Goal: Check status: Check status

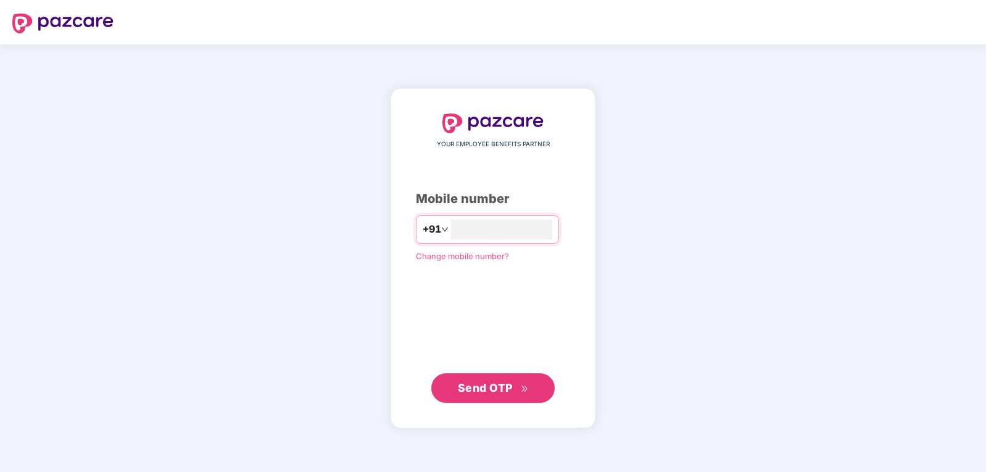
type input "**********"
click at [491, 377] on button "Send OTP" at bounding box center [492, 388] width 123 height 30
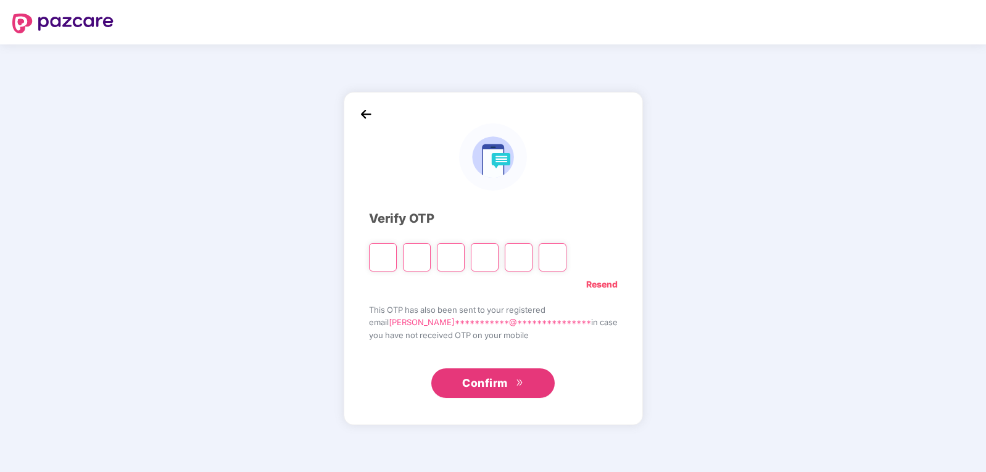
type input "*"
click at [431, 255] on input "*" at bounding box center [417, 257] width 28 height 28
type input "*"
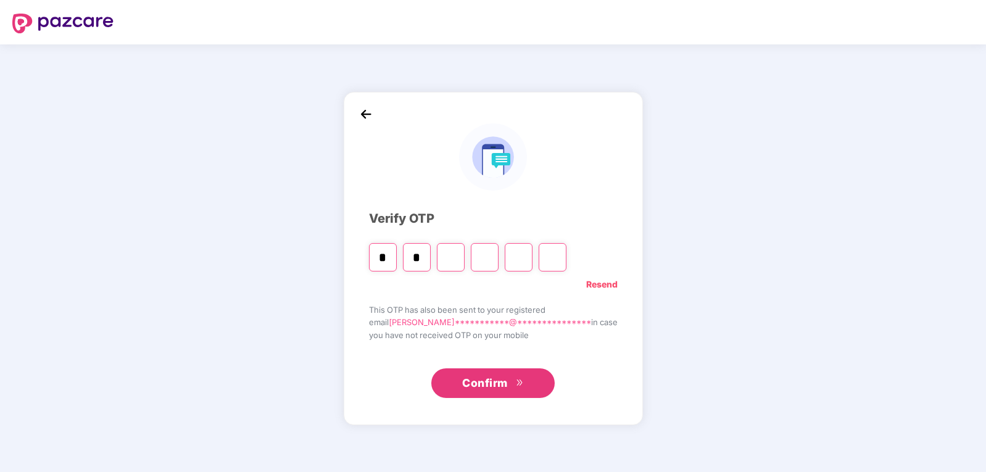
type input "*"
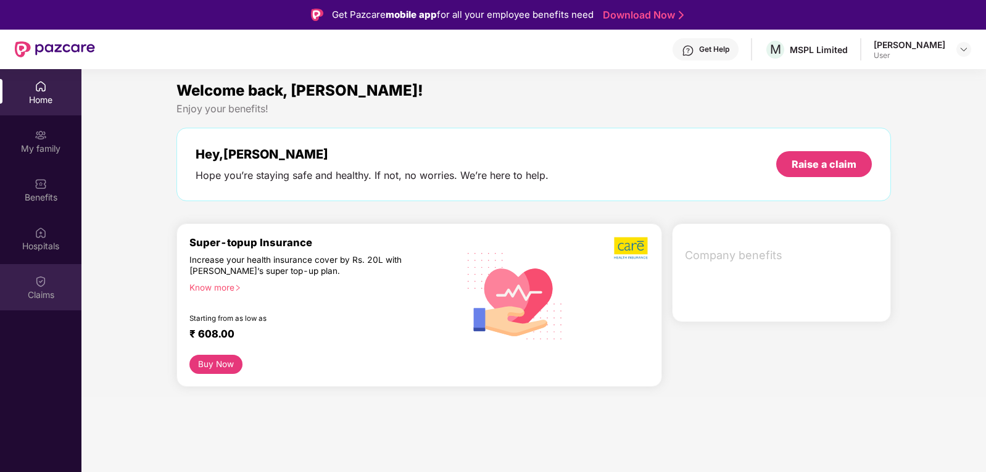
click at [44, 296] on div "Claims" at bounding box center [40, 295] width 81 height 12
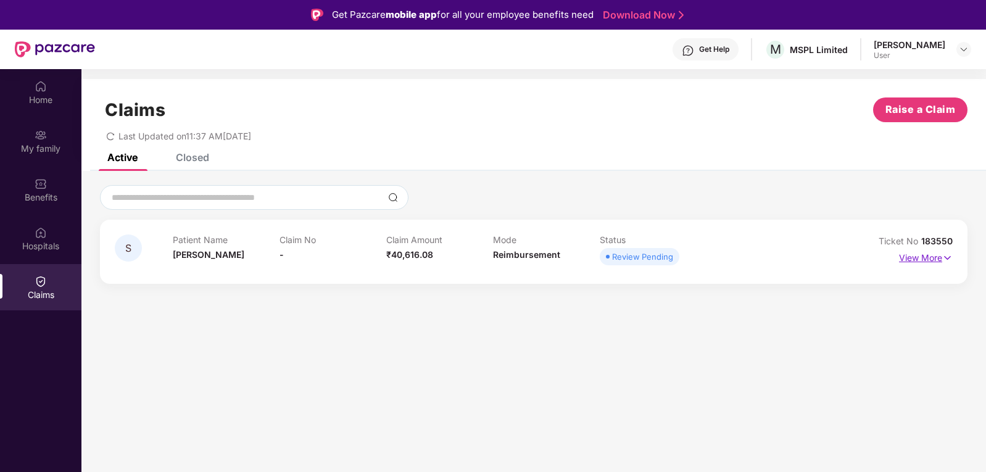
click at [944, 257] on img at bounding box center [947, 258] width 10 height 14
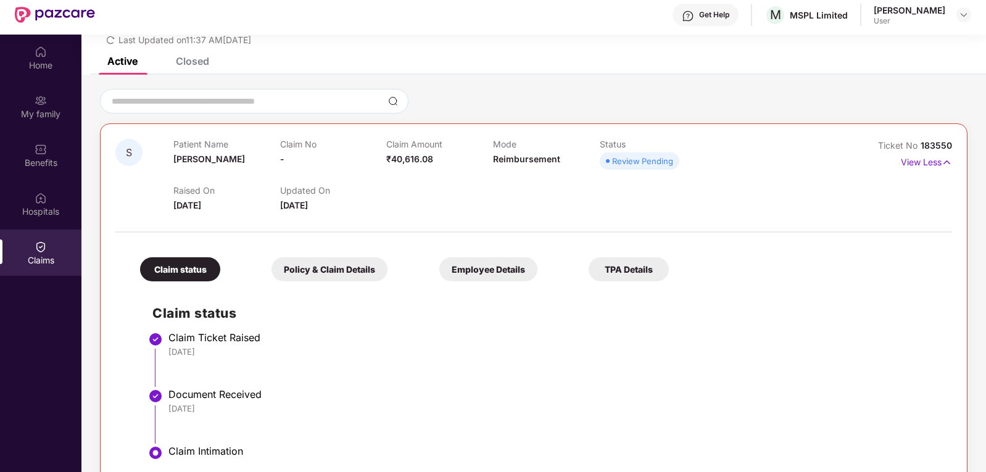
scroll to position [69, 0]
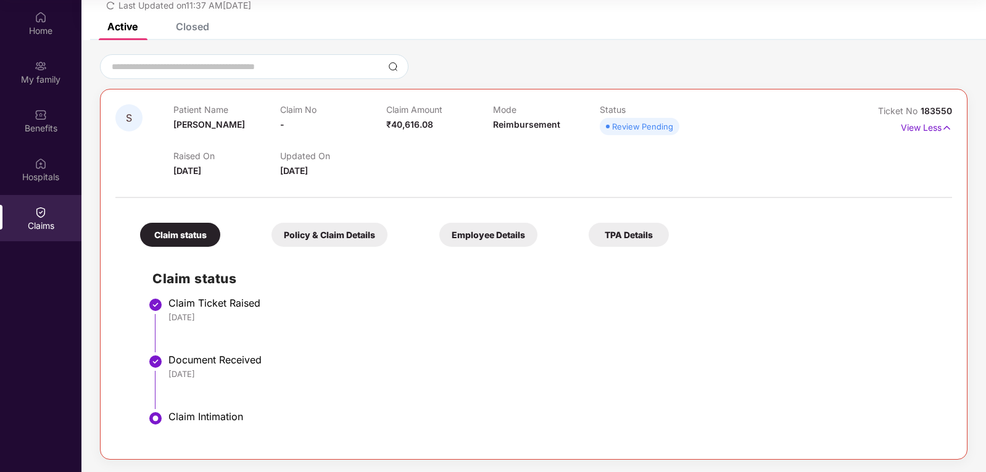
click at [283, 234] on div "Policy & Claim Details" at bounding box center [329, 235] width 116 height 24
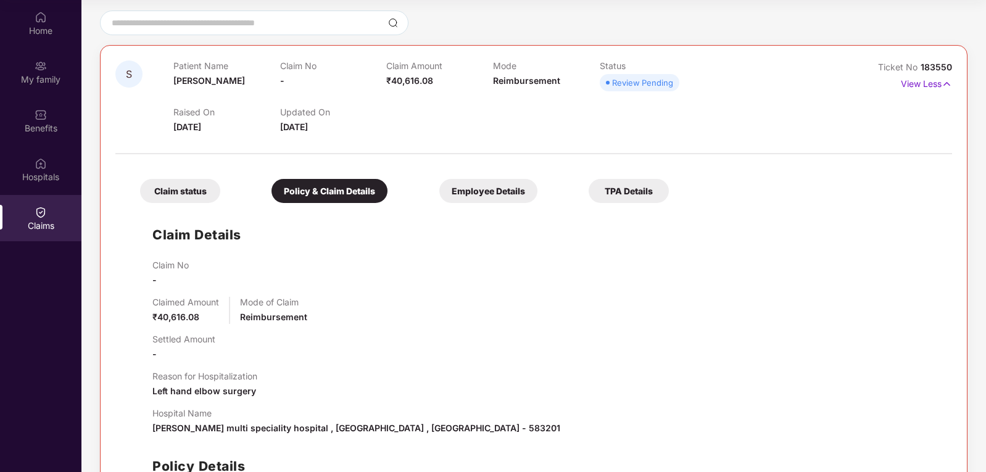
scroll to position [103, 0]
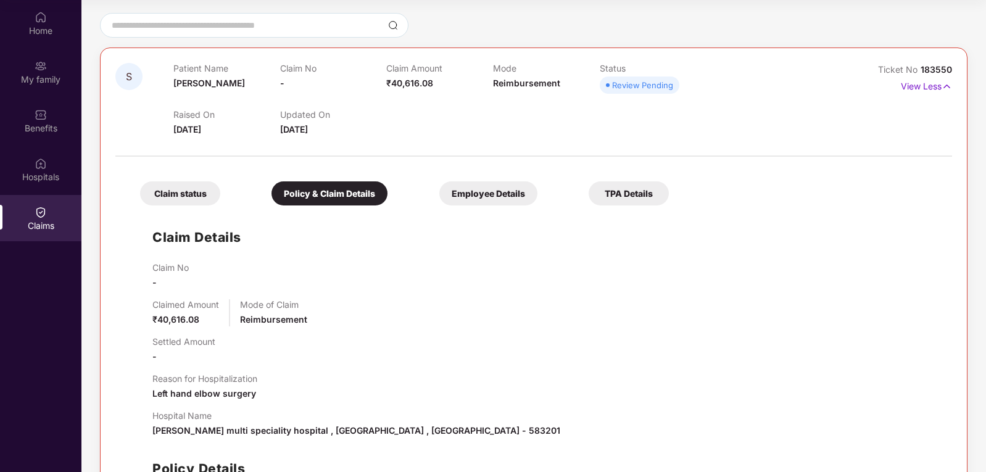
click at [439, 190] on div "Employee Details" at bounding box center [488, 193] width 98 height 24
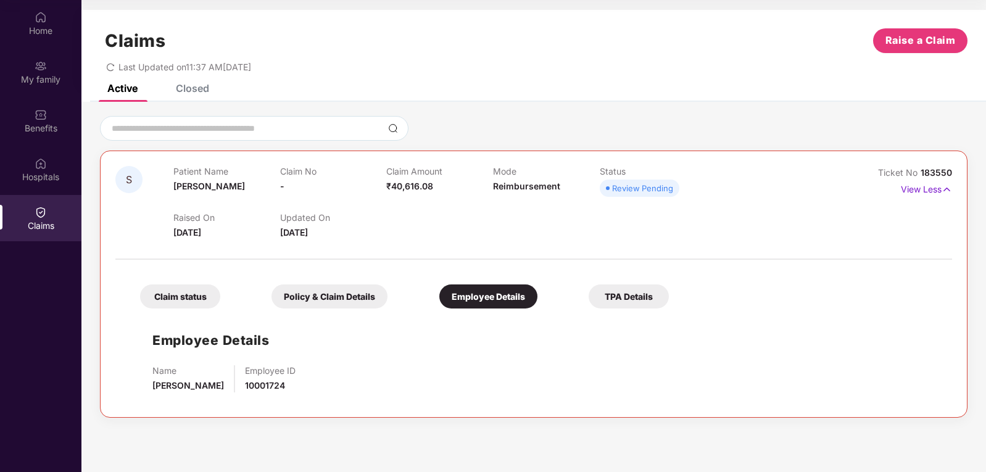
scroll to position [0, 0]
click at [589, 293] on div "TPA Details" at bounding box center [629, 296] width 80 height 24
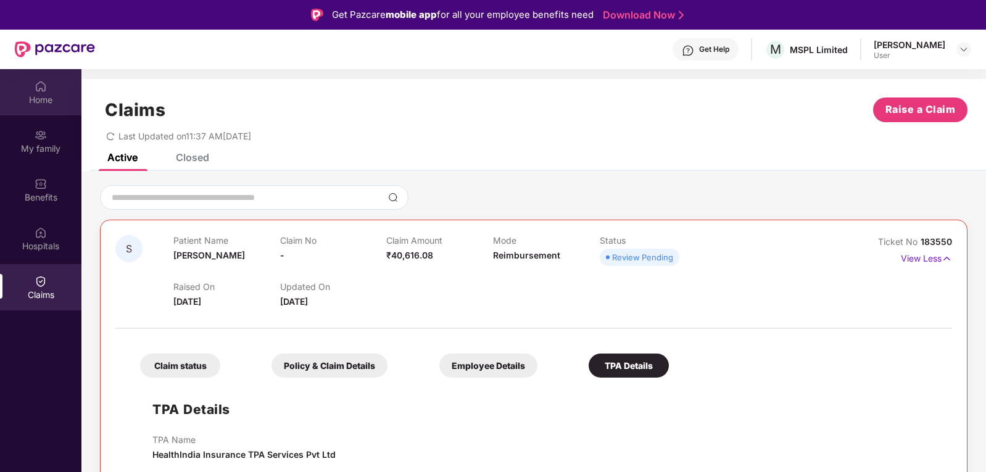
click at [49, 101] on div "Home" at bounding box center [40, 100] width 81 height 12
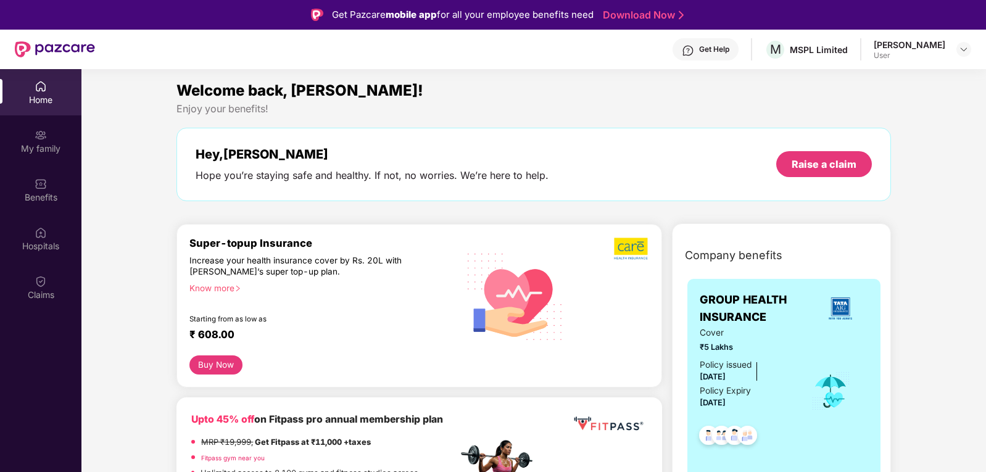
click at [947, 47] on div "[PERSON_NAME] User" at bounding box center [922, 50] width 97 height 22
click at [957, 52] on div at bounding box center [963, 49] width 15 height 15
click at [847, 80] on div "Logout" at bounding box center [905, 79] width 160 height 24
